Goal: Task Accomplishment & Management: Manage account settings

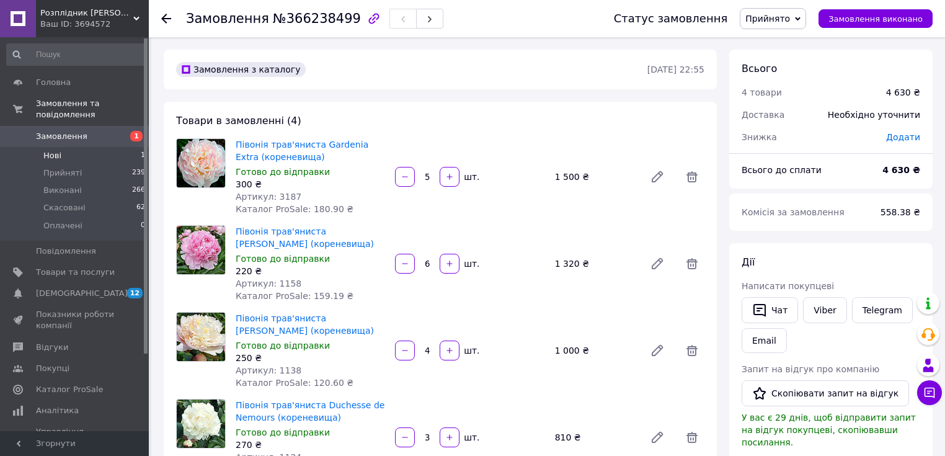
click at [46, 150] on span "Нові" at bounding box center [52, 155] width 18 height 11
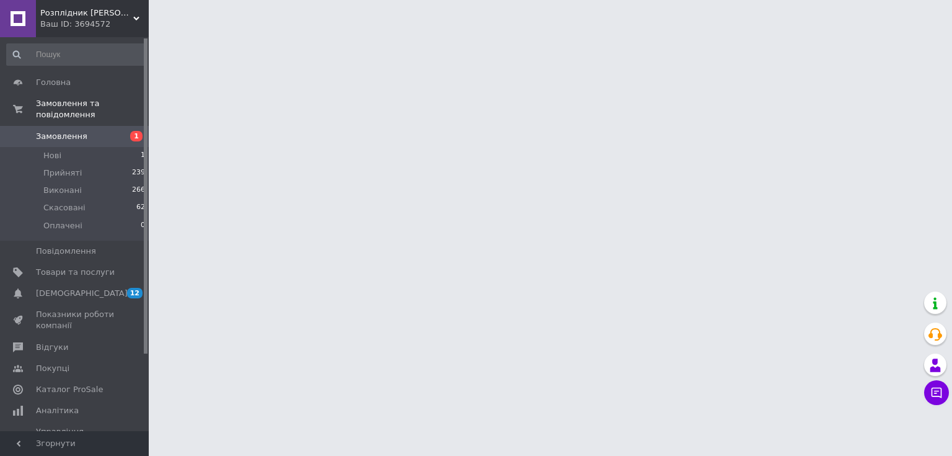
click at [73, 131] on span "Замовлення" at bounding box center [61, 136] width 51 height 11
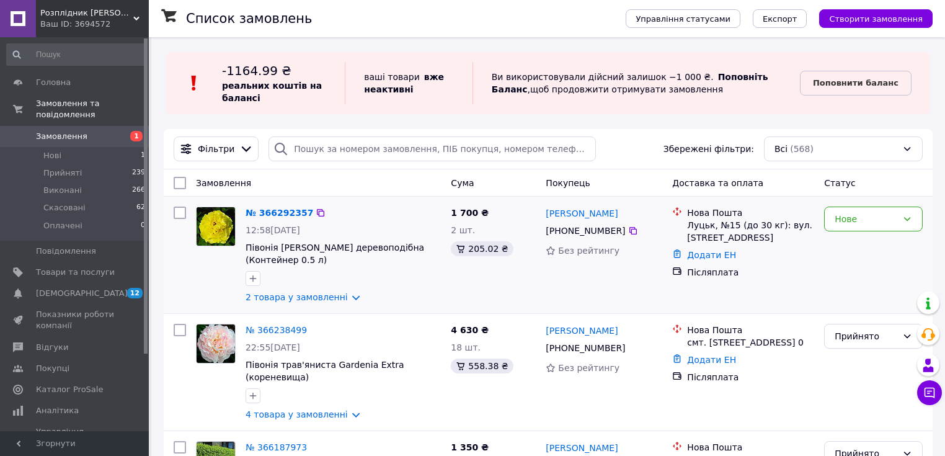
click at [224, 210] on img at bounding box center [215, 226] width 38 height 38
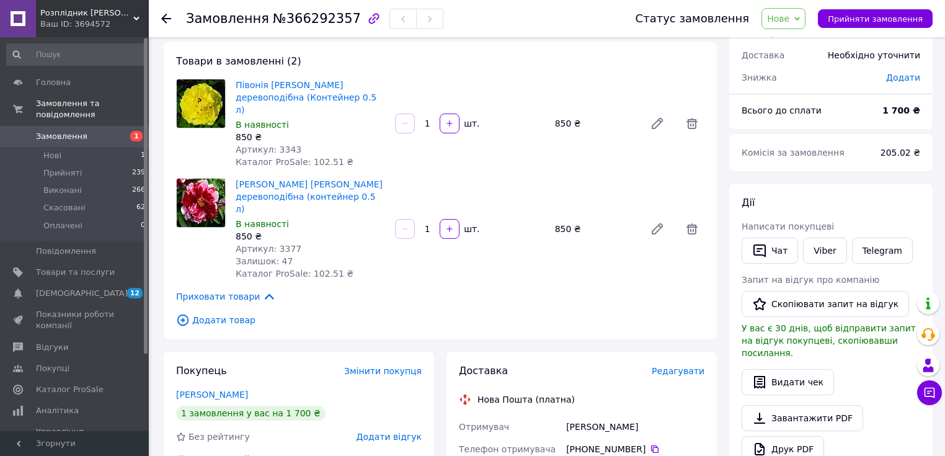
scroll to position [82, 0]
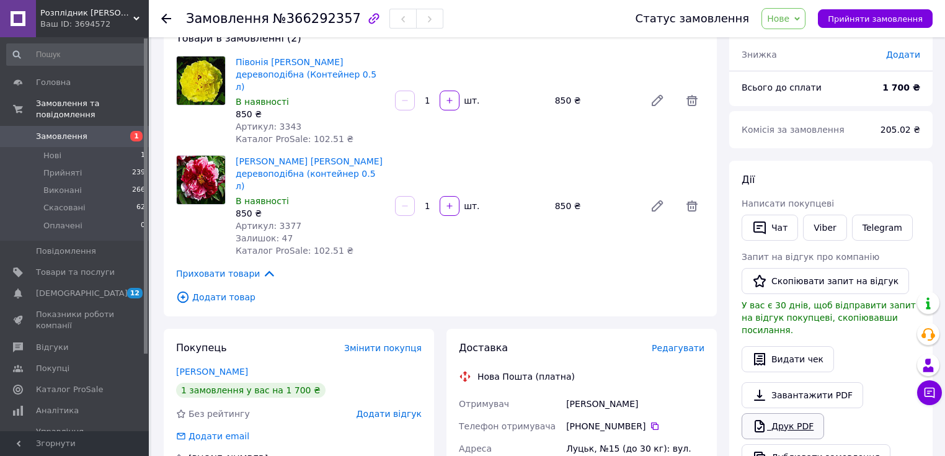
click at [791, 417] on link "Друк PDF" at bounding box center [782, 426] width 82 height 26
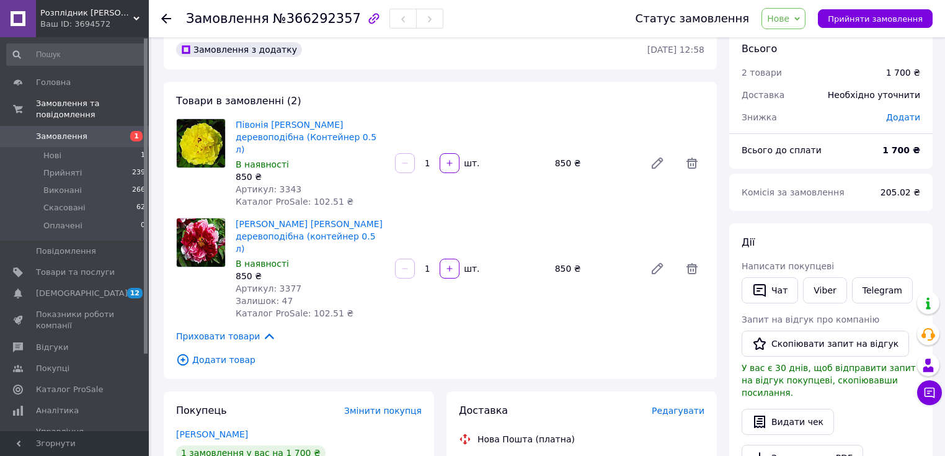
scroll to position [0, 0]
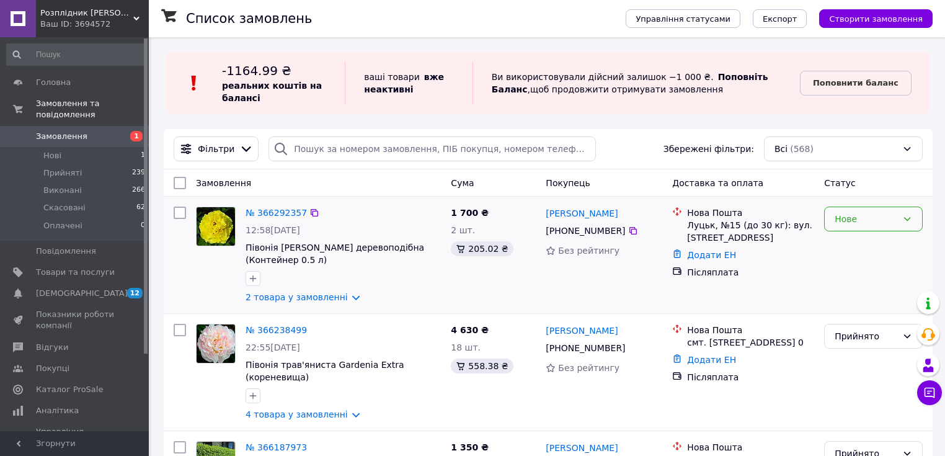
click at [910, 216] on icon at bounding box center [907, 219] width 10 height 10
click at [892, 246] on li "Прийнято" at bounding box center [872, 246] width 97 height 22
